Goal: Task Accomplishment & Management: Manage account settings

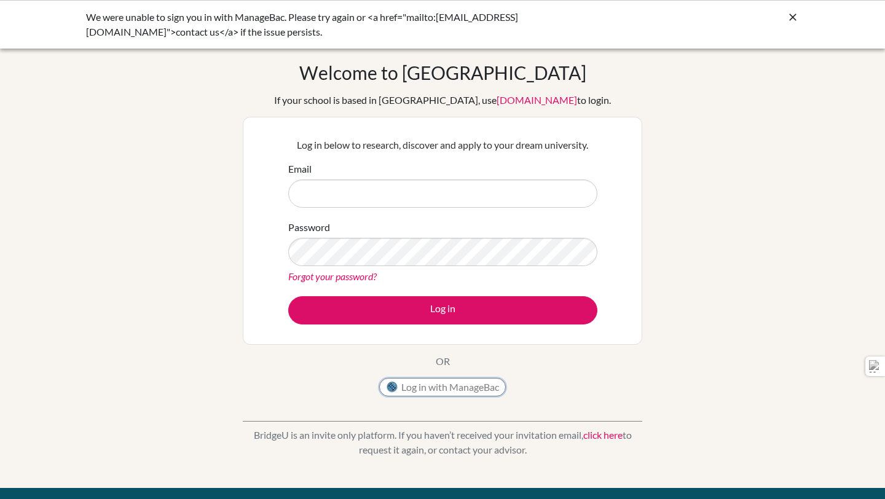
click at [453, 382] on button "Log in with ManageBac" at bounding box center [442, 387] width 127 height 18
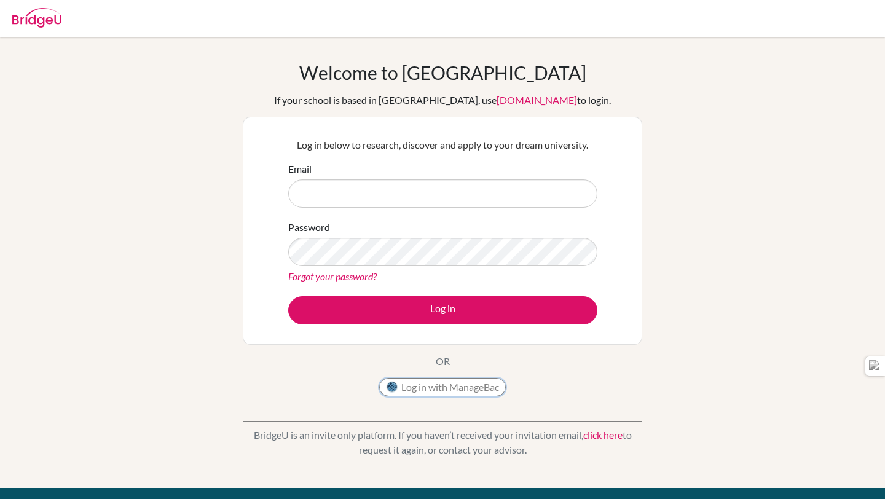
click at [466, 390] on button "Log in with ManageBac" at bounding box center [442, 387] width 127 height 18
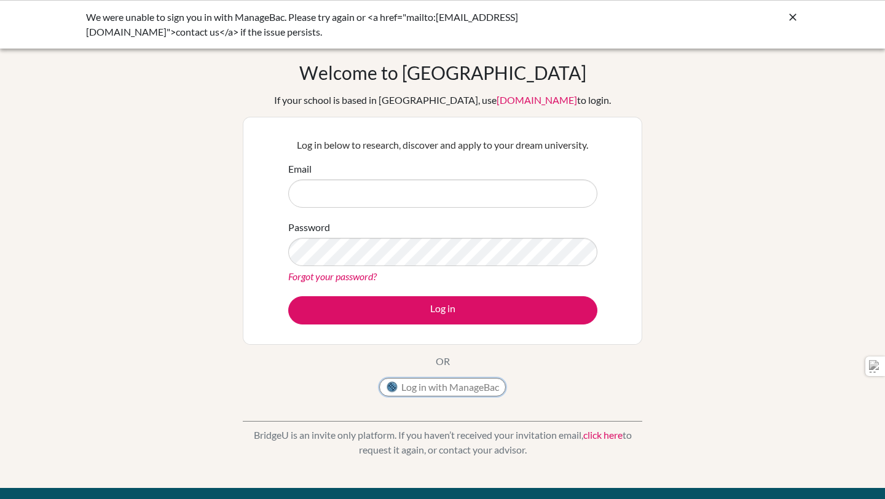
click at [465, 386] on button "Log in with ManageBac" at bounding box center [442, 387] width 127 height 18
click at [791, 15] on icon at bounding box center [792, 17] width 12 height 12
